Goal: Transaction & Acquisition: Purchase product/service

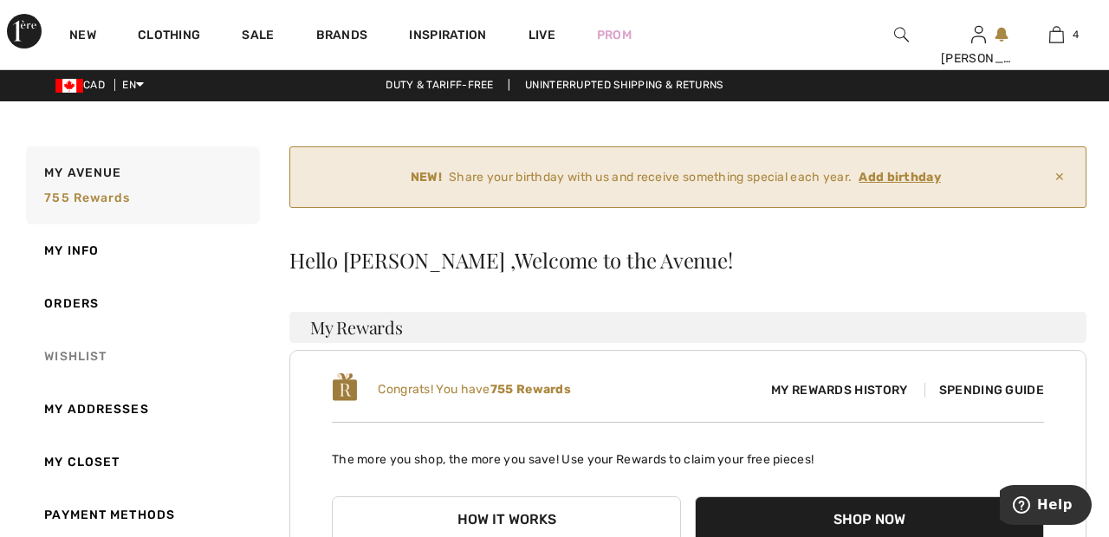
click at [99, 359] on link "Wishlist" at bounding box center [141, 356] width 237 height 53
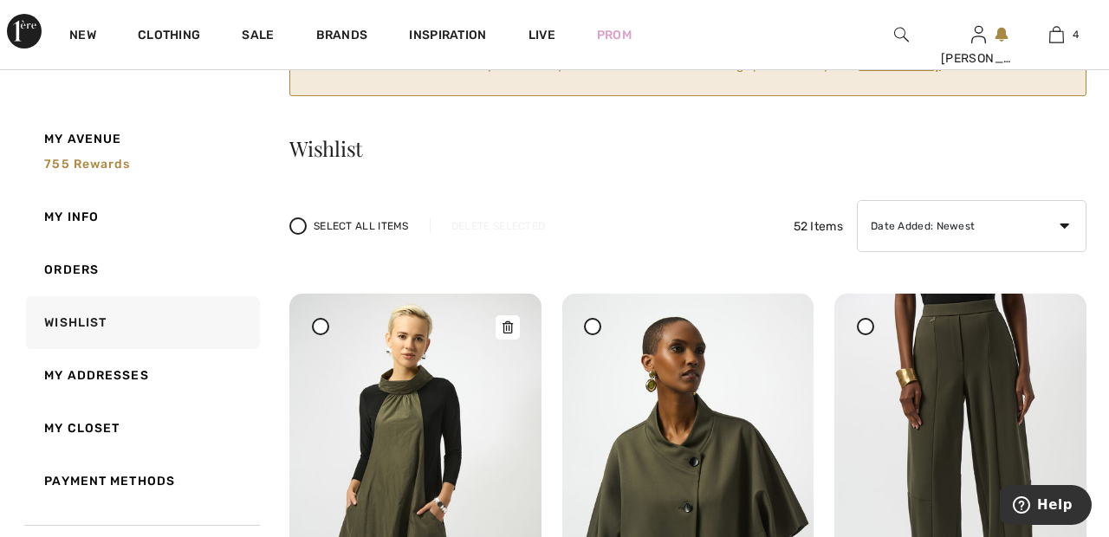
click at [411, 463] on img at bounding box center [415, 482] width 252 height 377
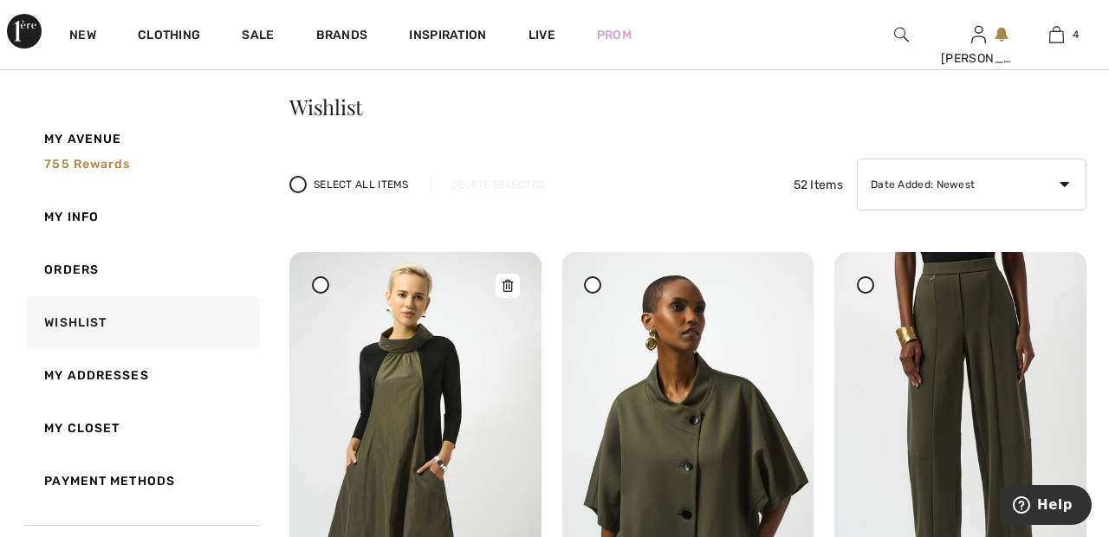
scroll to position [197, 0]
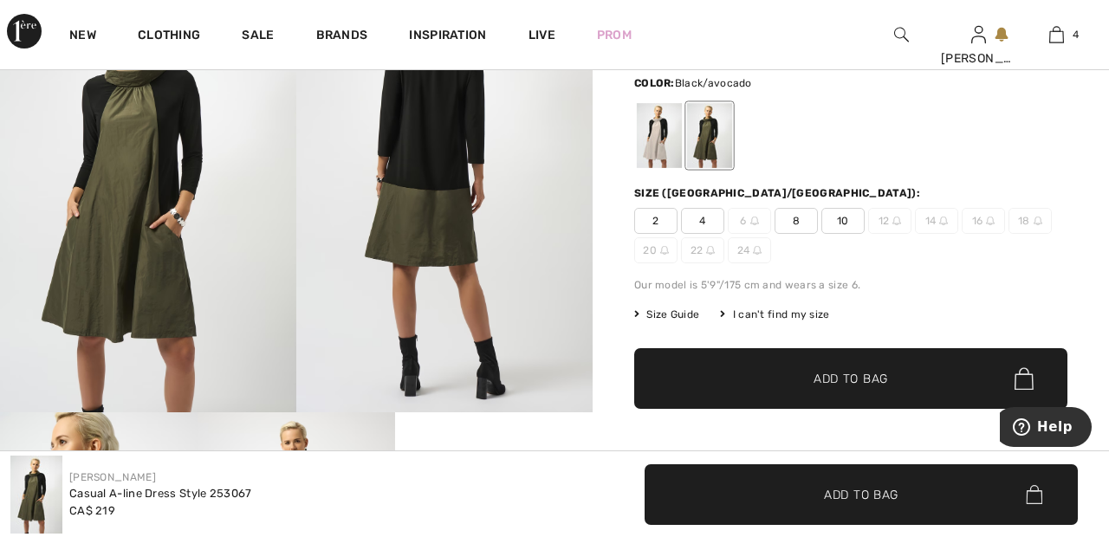
scroll to position [205, 0]
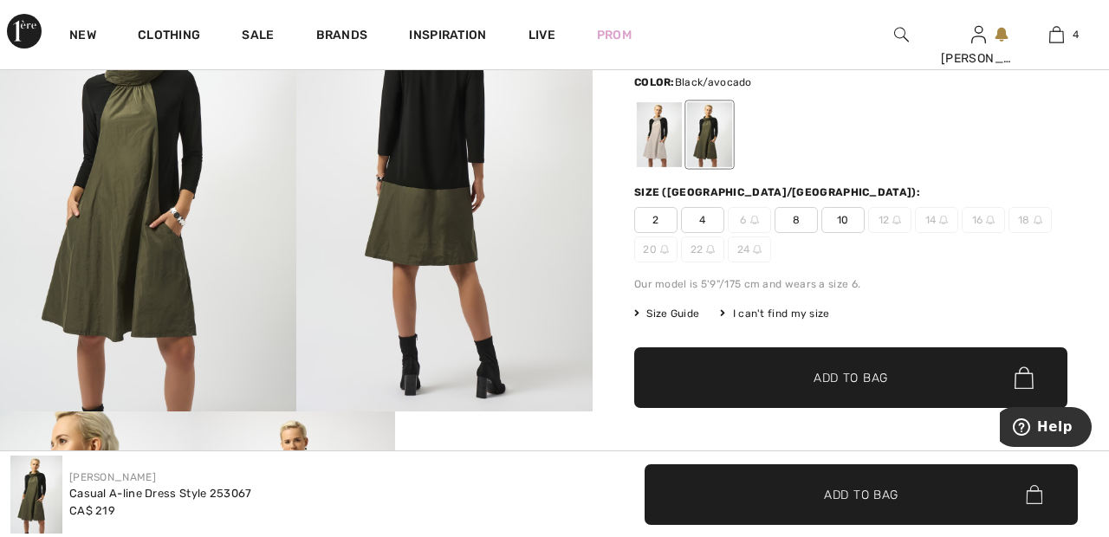
click at [655, 136] on div at bounding box center [659, 134] width 45 height 65
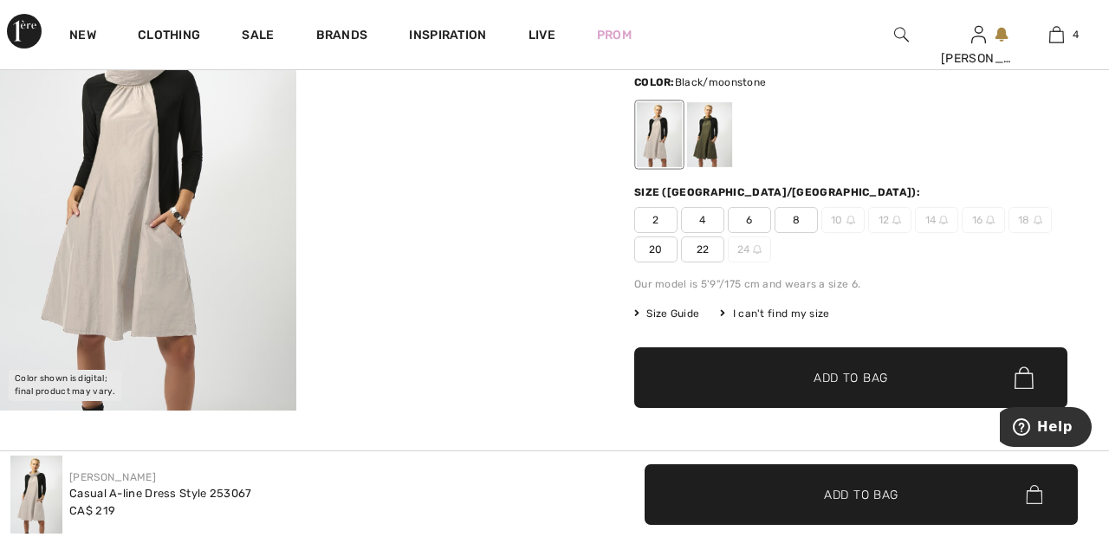
click at [709, 246] on span "22" at bounding box center [702, 249] width 43 height 26
click at [870, 378] on span "Add to Bag" at bounding box center [850, 378] width 74 height 18
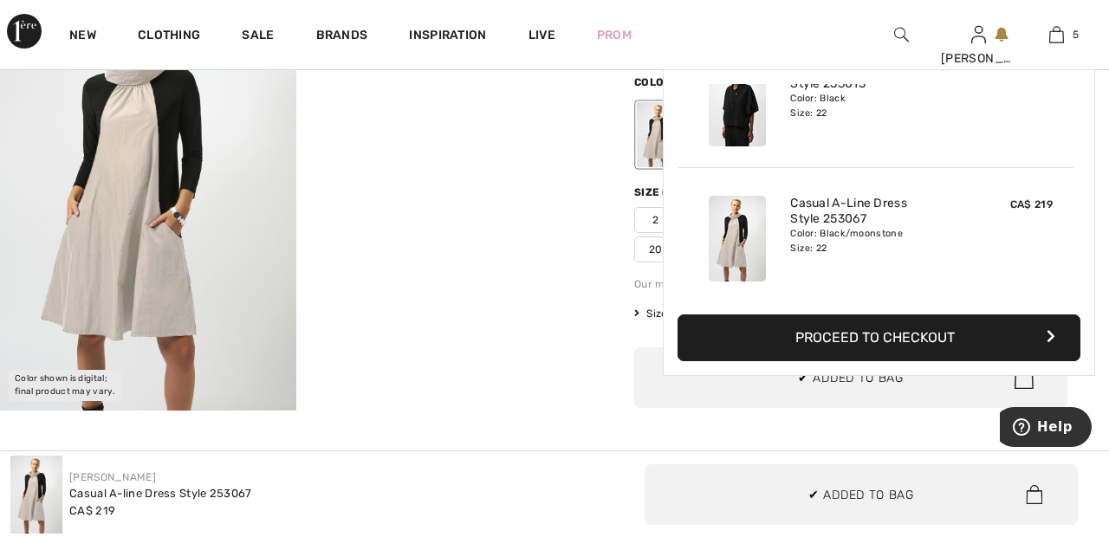
scroll to position [459, 0]
click at [1064, 38] on link "5" at bounding box center [1056, 34] width 76 height 21
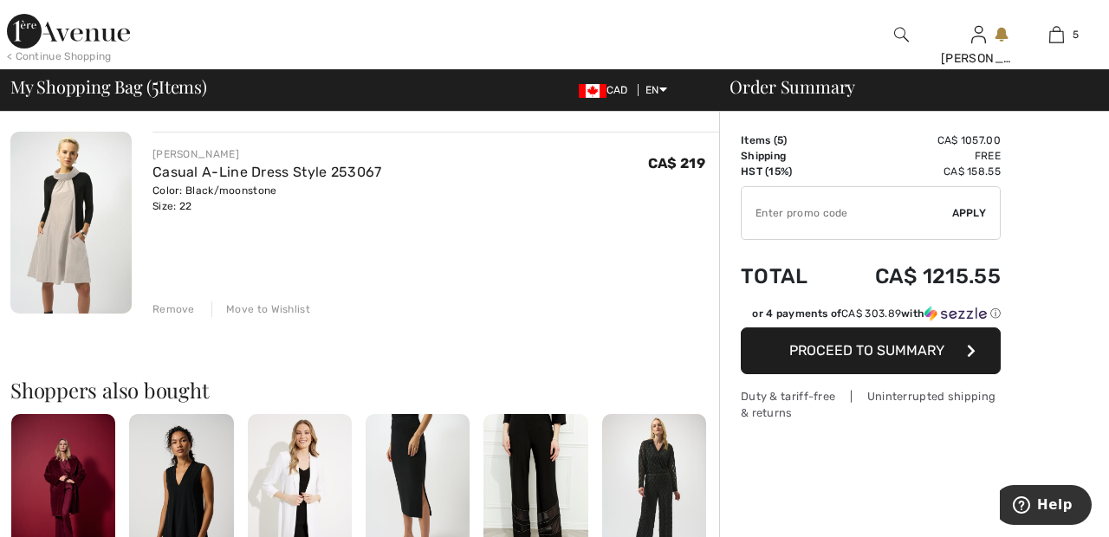
scroll to position [957, 0]
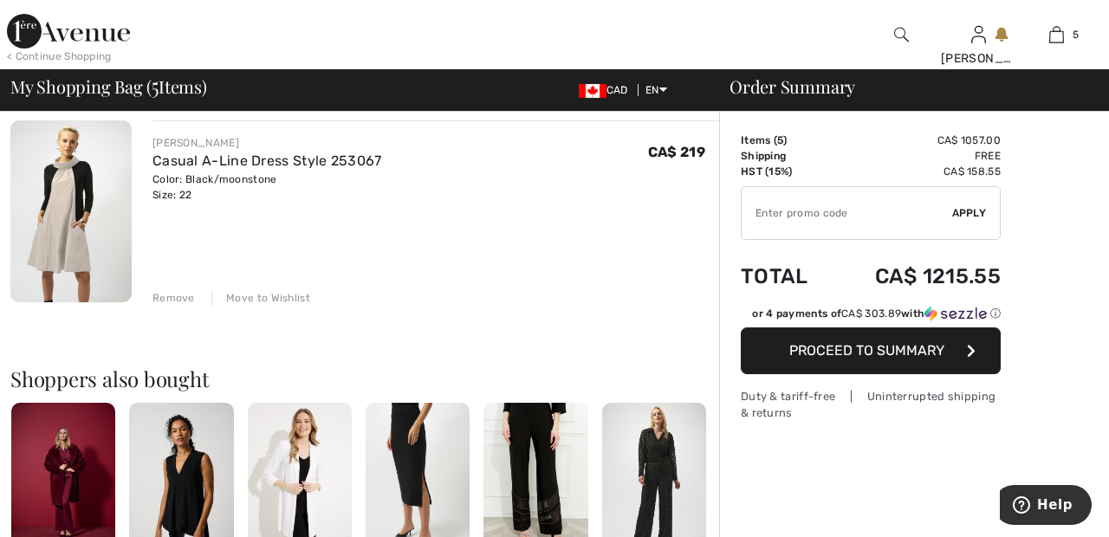
click at [293, 294] on div "Move to Wishlist" at bounding box center [260, 298] width 99 height 16
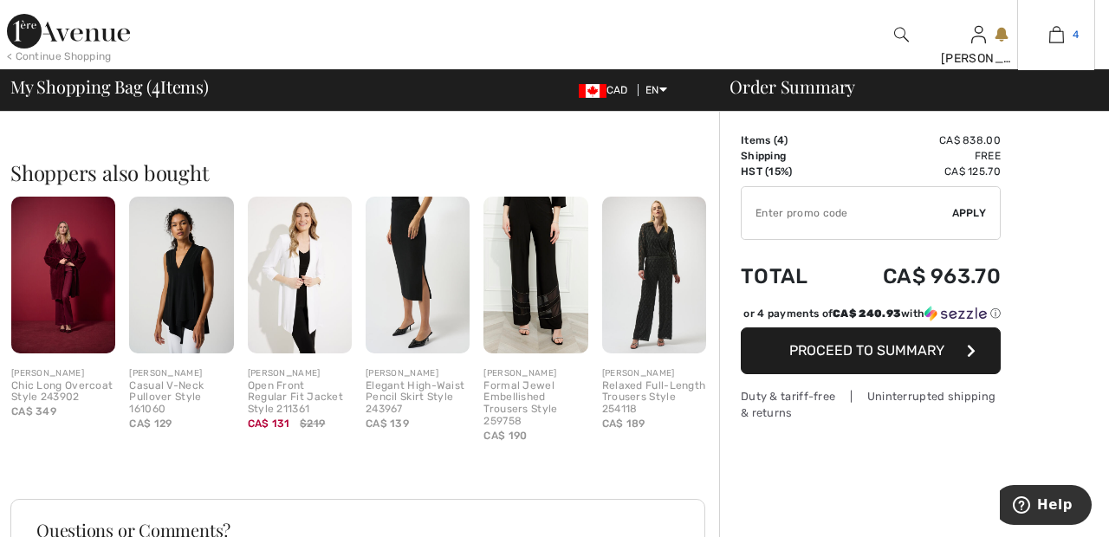
click at [1062, 40] on img at bounding box center [1056, 34] width 15 height 21
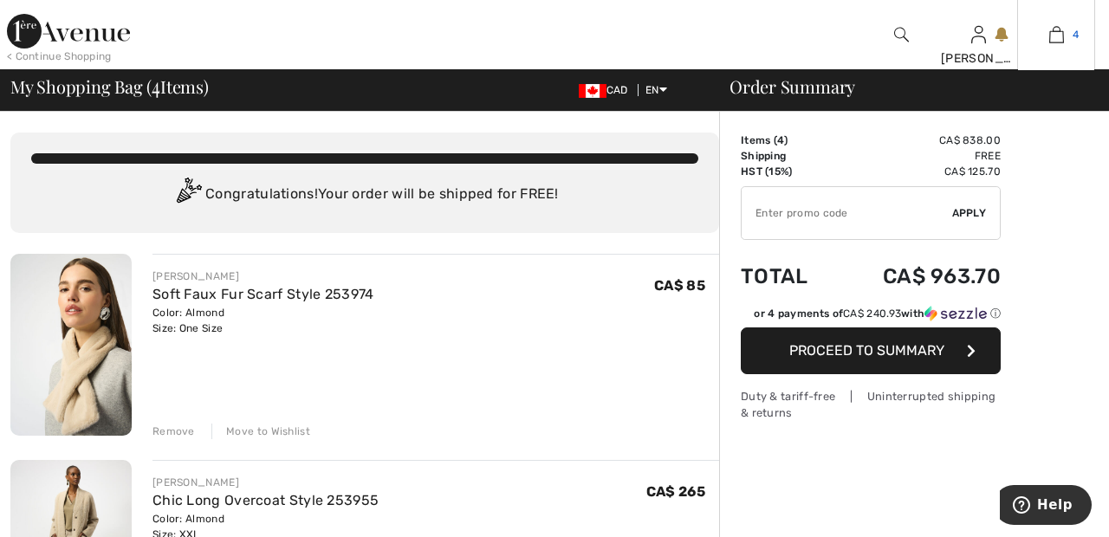
click at [1057, 41] on img at bounding box center [1056, 34] width 15 height 21
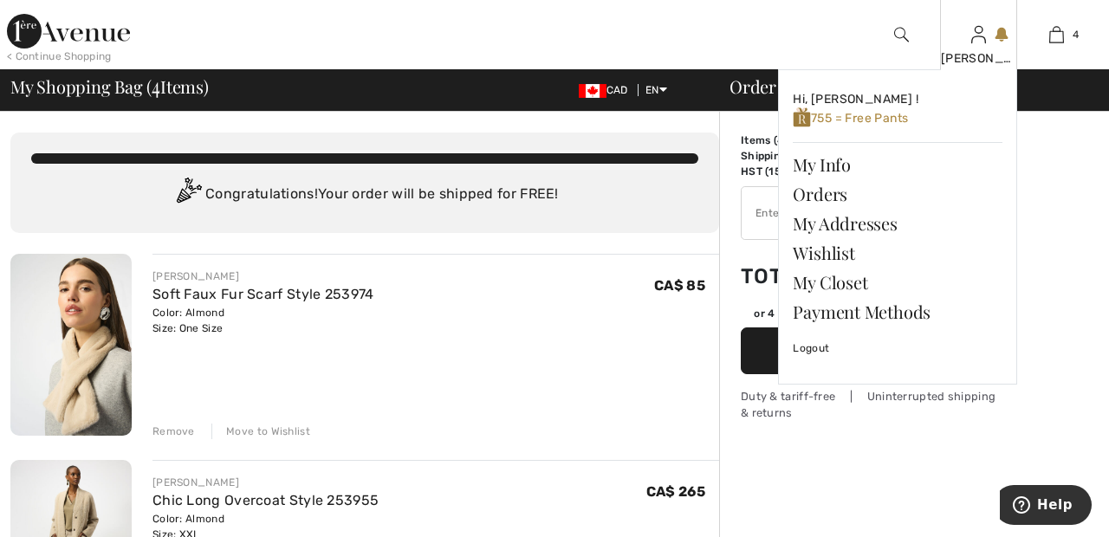
click at [978, 44] on img at bounding box center [978, 34] width 15 height 21
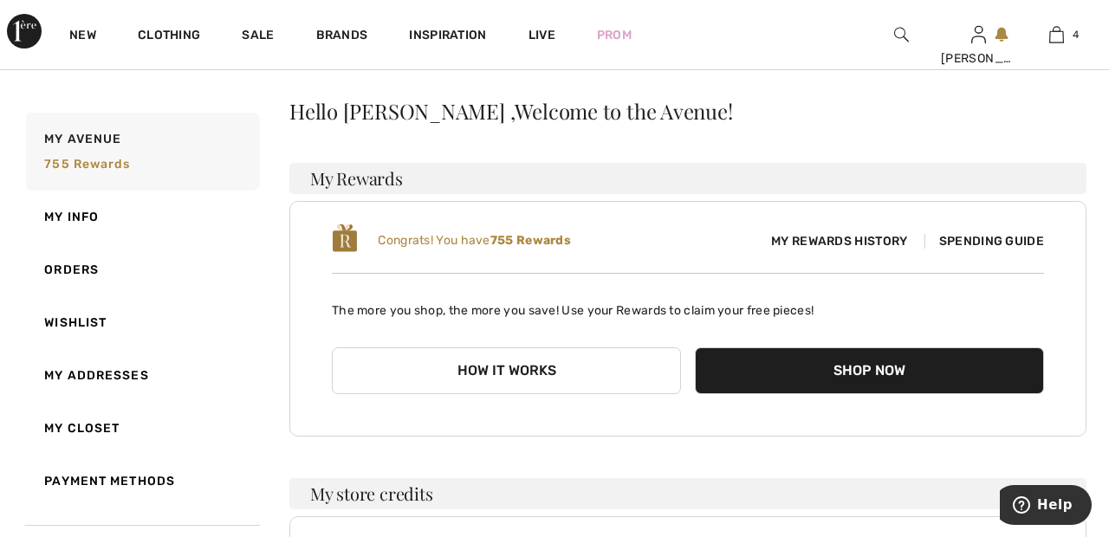
scroll to position [140, 0]
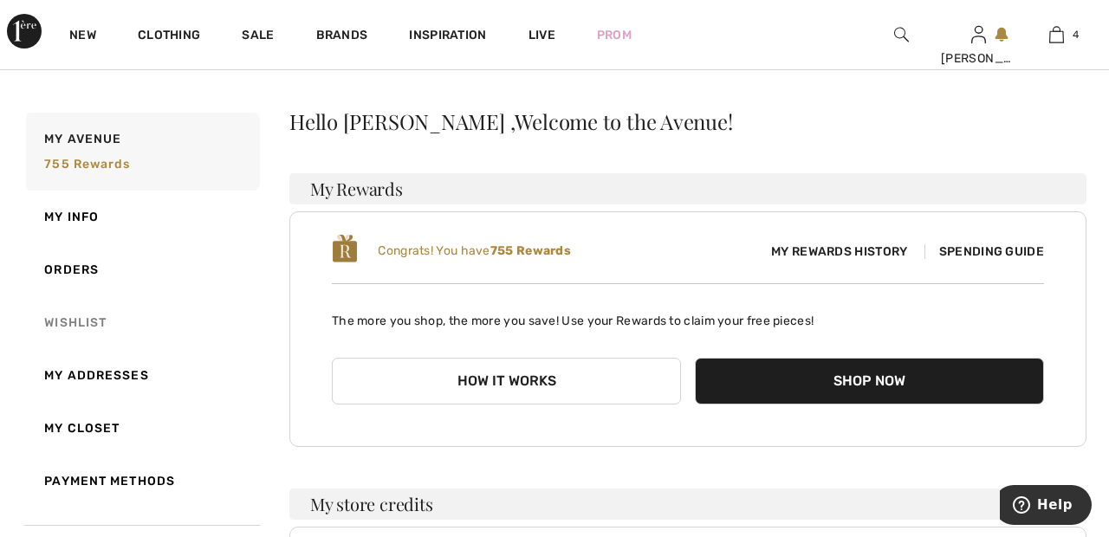
click at [97, 322] on link "Wishlist" at bounding box center [141, 322] width 237 height 53
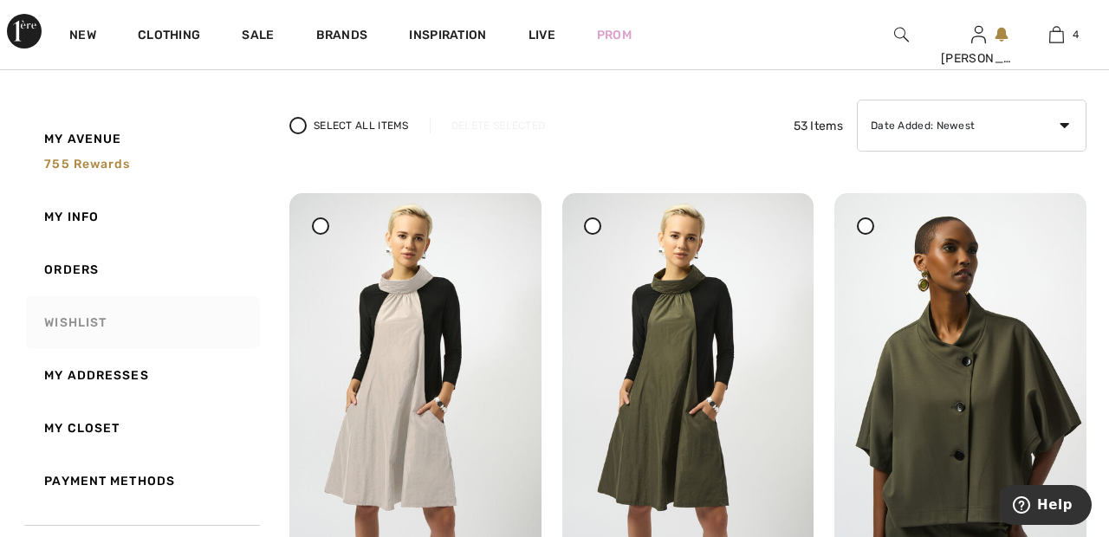
scroll to position [227, 0]
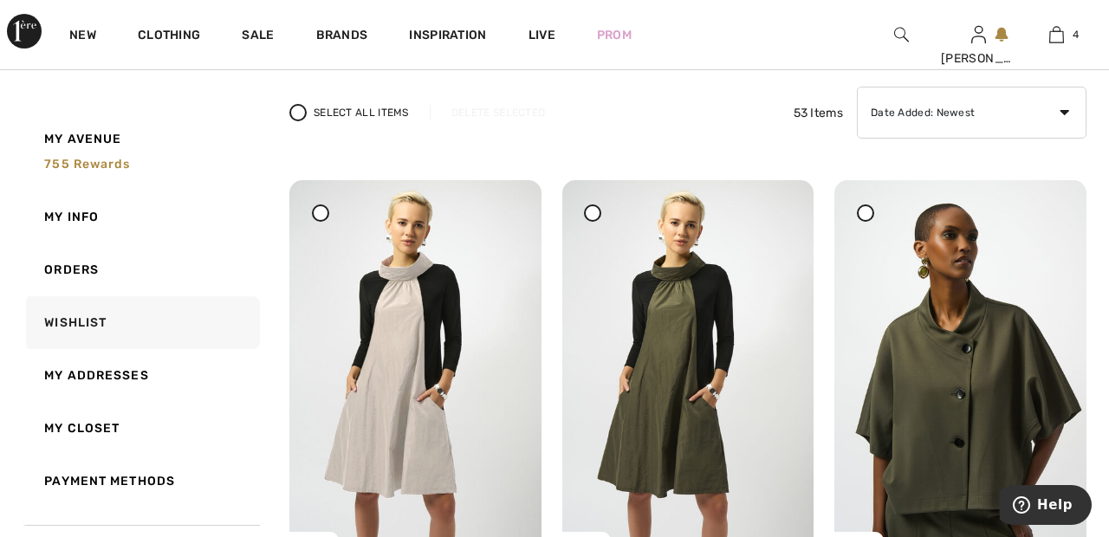
click at [598, 218] on div at bounding box center [592, 212] width 17 height 17
click at [511, 107] on div "Delete Selected" at bounding box center [498, 113] width 137 height 16
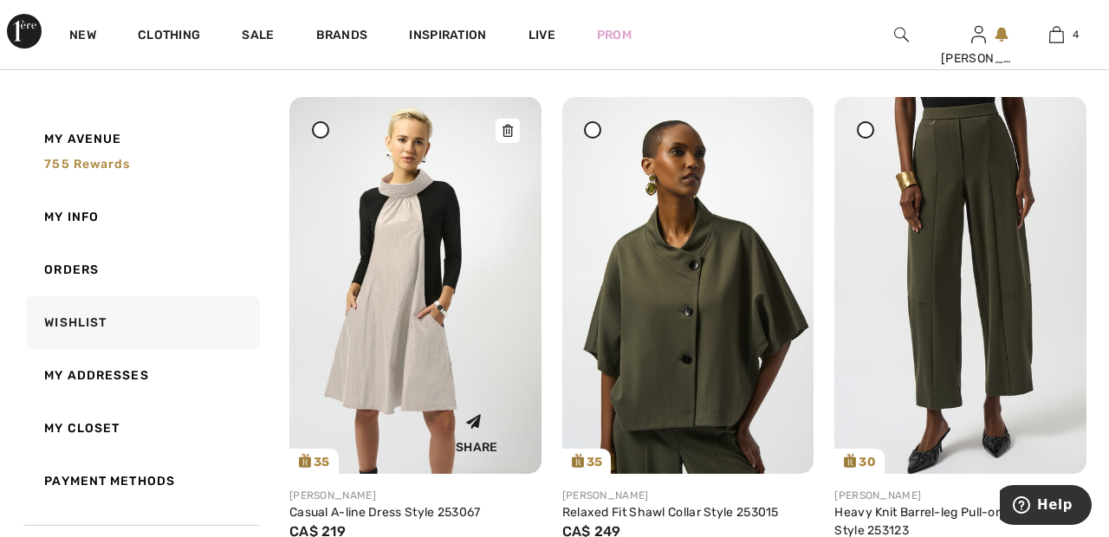
click at [408, 277] on img at bounding box center [415, 285] width 252 height 377
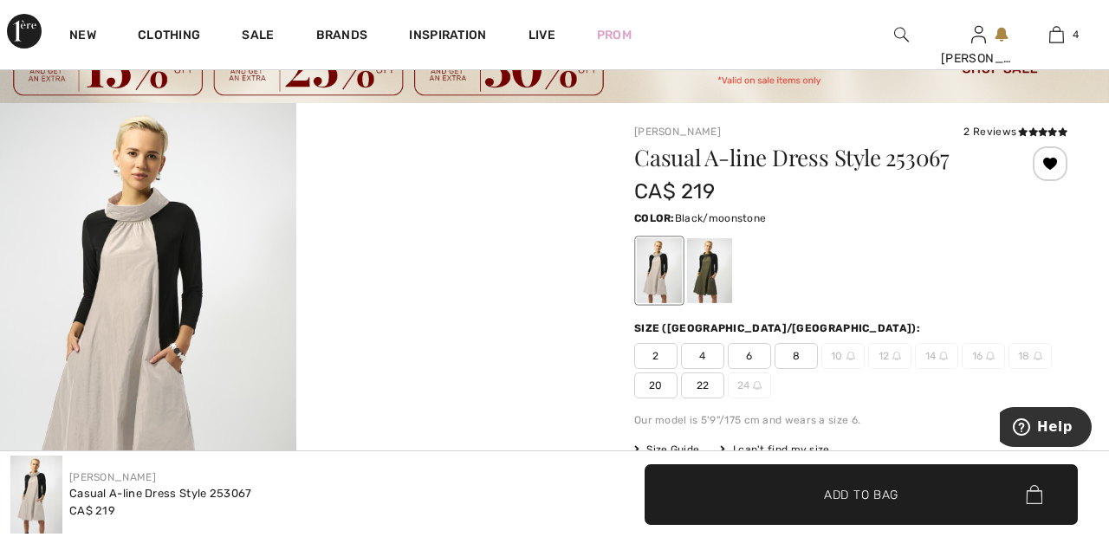
scroll to position [73, 0]
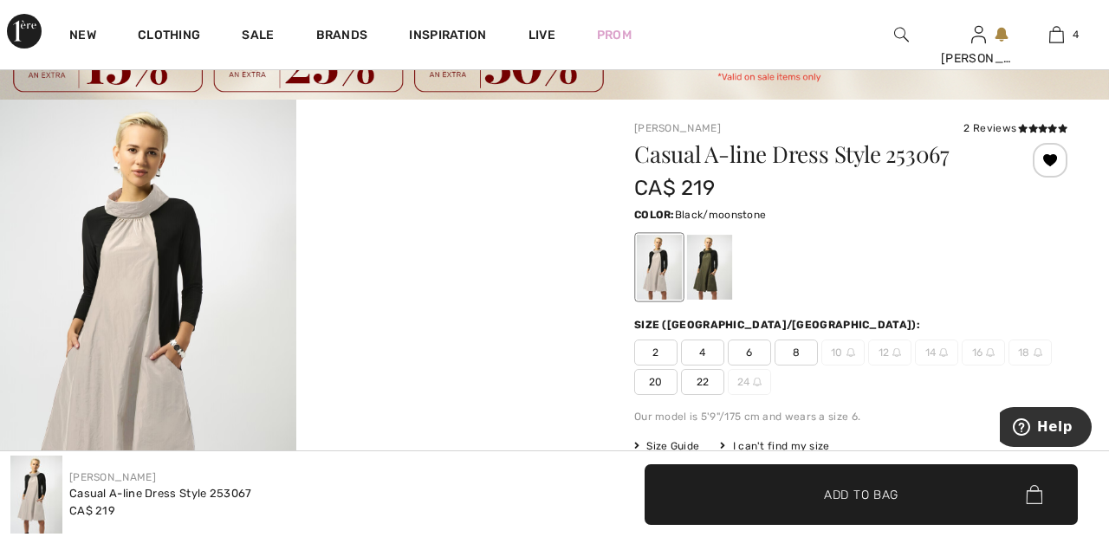
click at [710, 386] on span "22" at bounding box center [702, 382] width 43 height 26
click at [887, 509] on span "Add to Bag" at bounding box center [850, 510] width 74 height 18
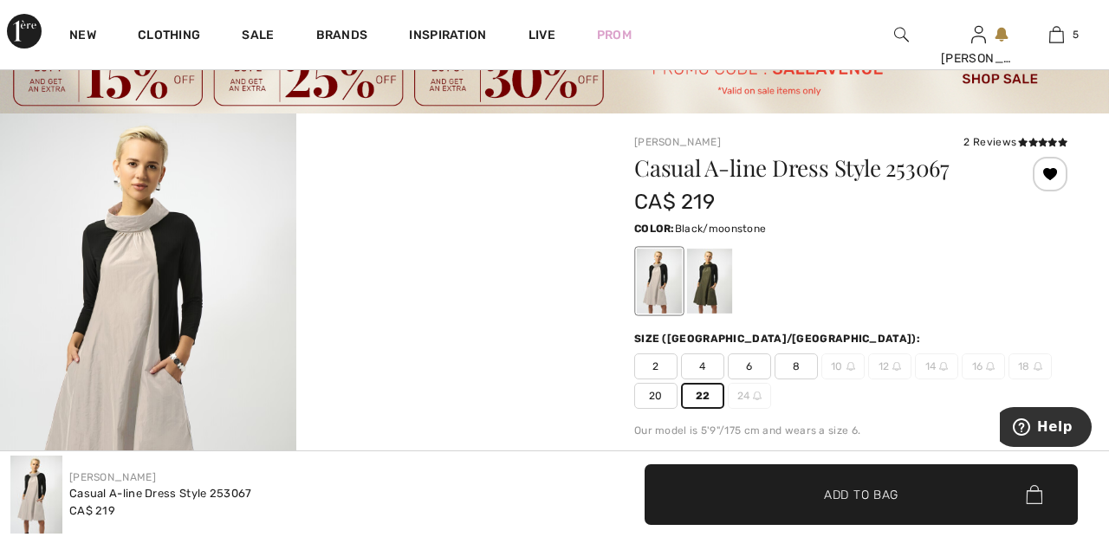
scroll to position [0, 0]
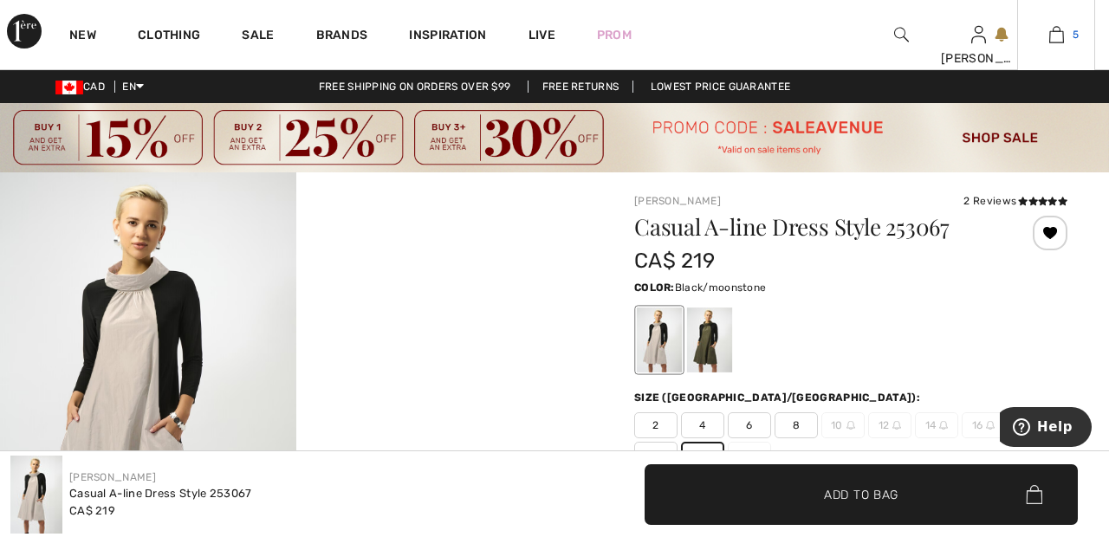
click at [1064, 43] on link "5" at bounding box center [1056, 34] width 76 height 21
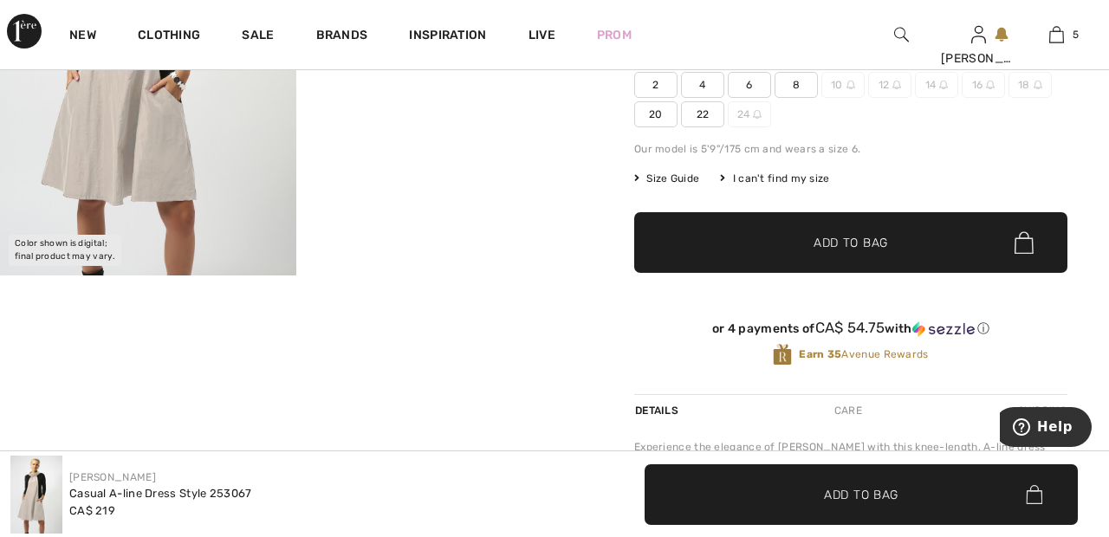
scroll to position [332, 0]
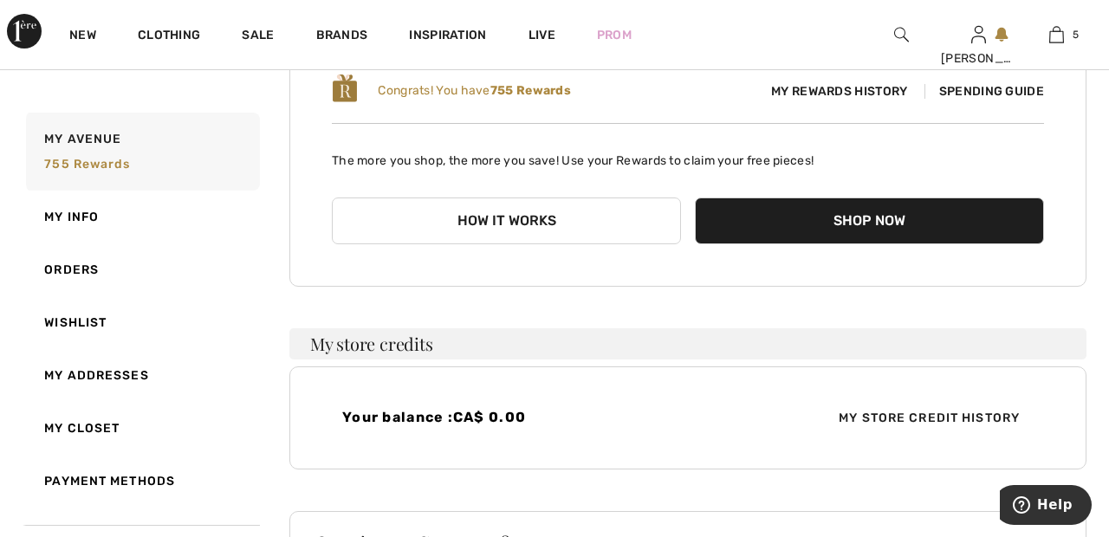
scroll to position [259, 0]
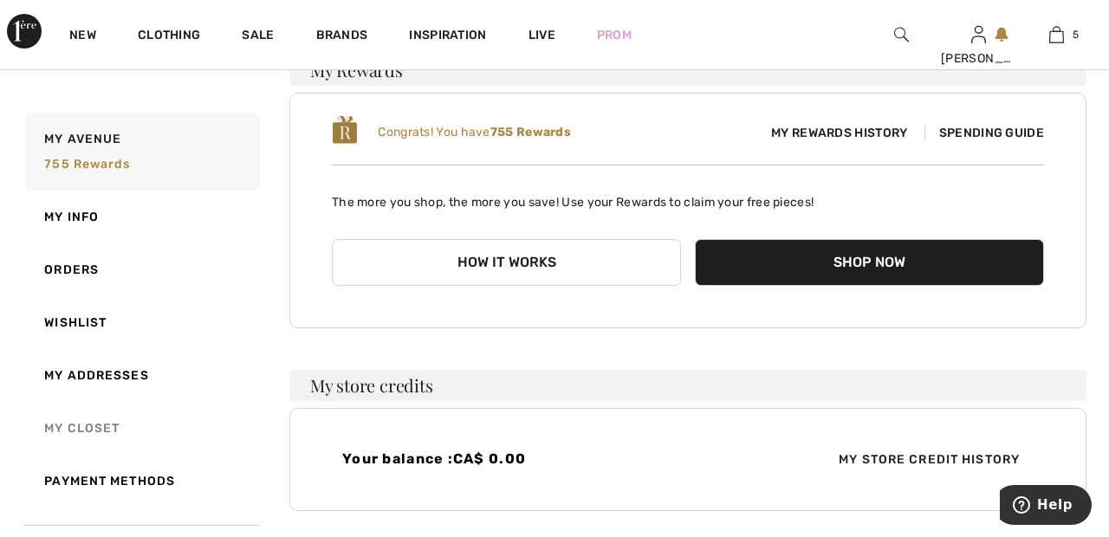
click at [107, 417] on link "My Closet" at bounding box center [141, 428] width 237 height 53
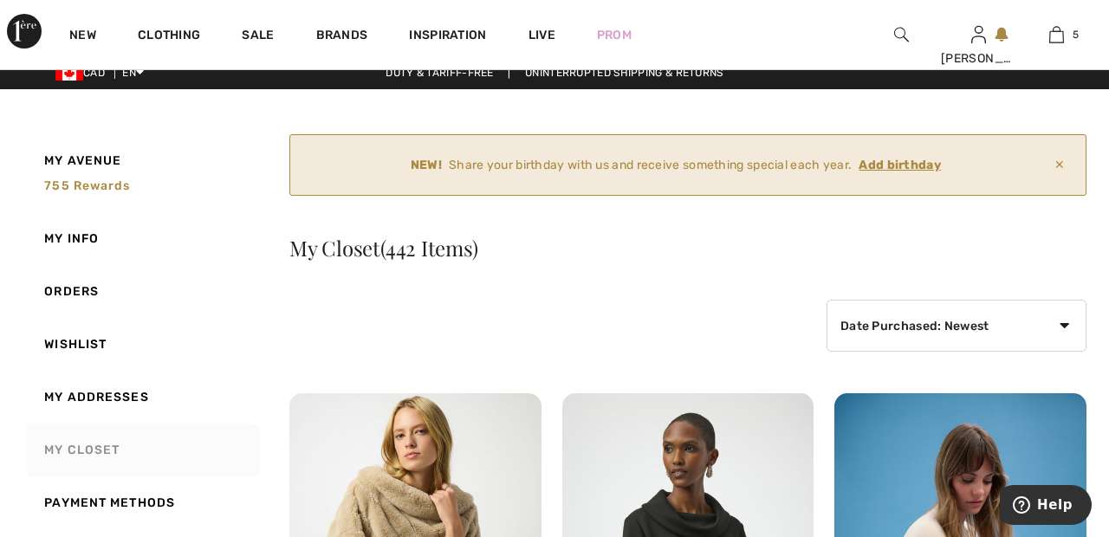
scroll to position [0, 0]
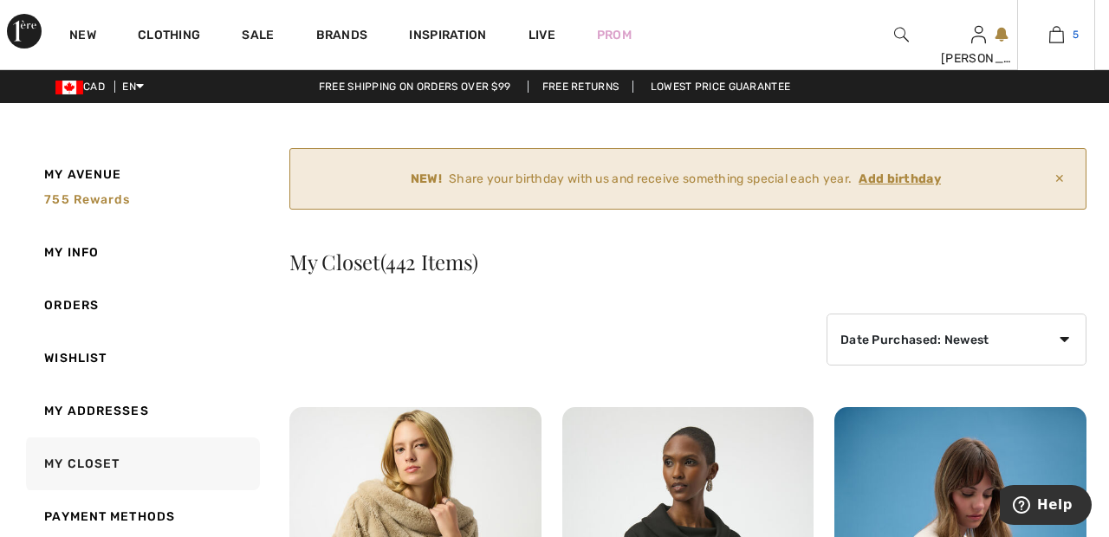
click at [1060, 42] on img at bounding box center [1056, 34] width 15 height 21
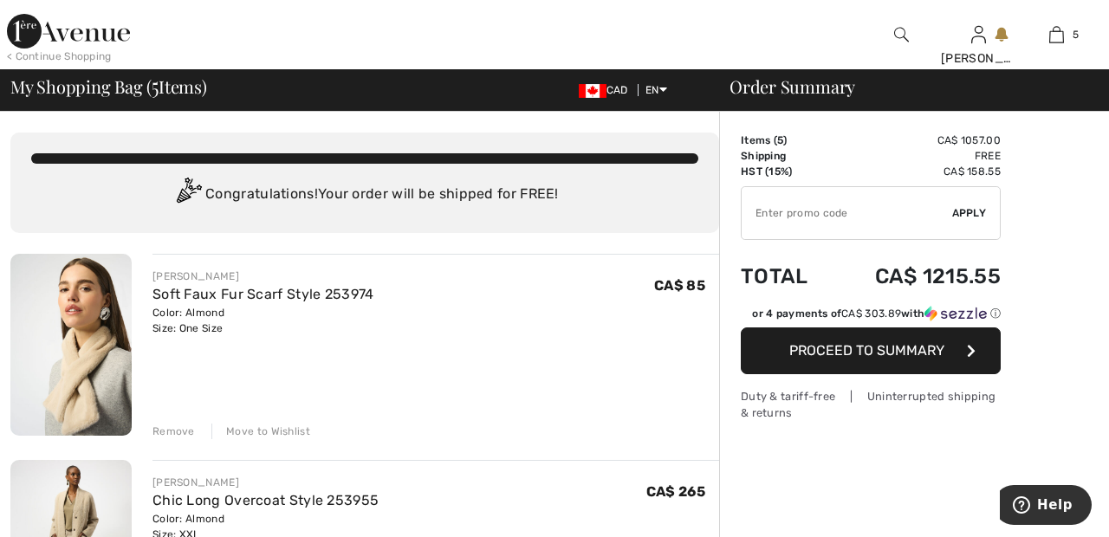
click at [94, 36] on img at bounding box center [68, 31] width 123 height 35
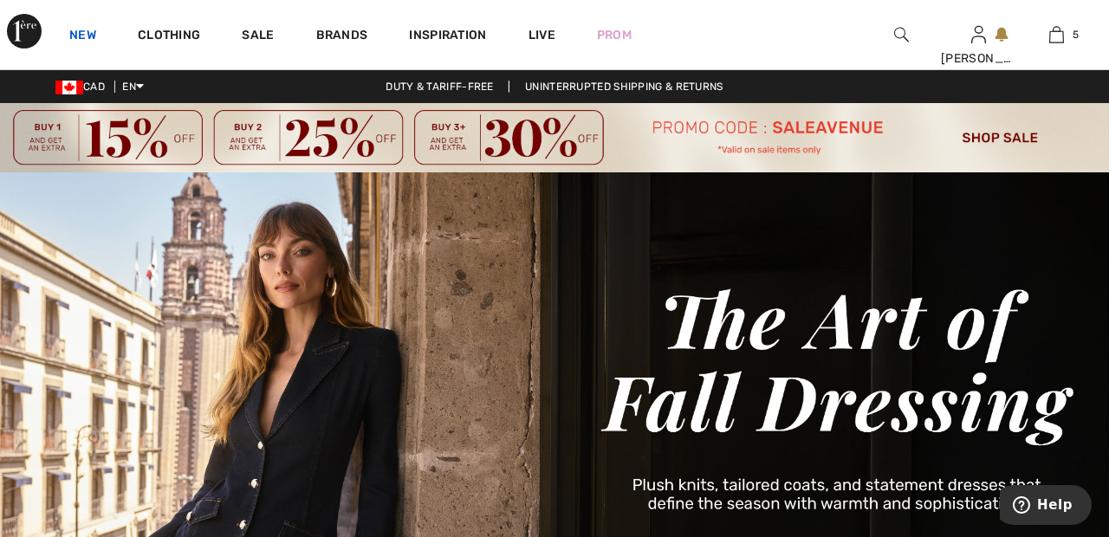
click at [91, 35] on link "New" at bounding box center [82, 37] width 27 height 18
